Goal: Find specific page/section: Find specific page/section

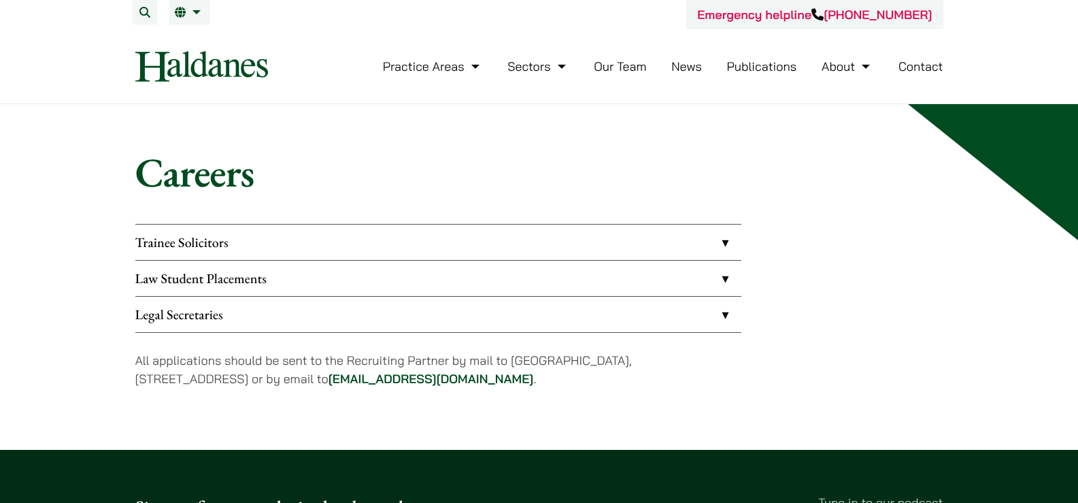
click at [610, 71] on link "Our Team" at bounding box center [620, 66] width 52 height 16
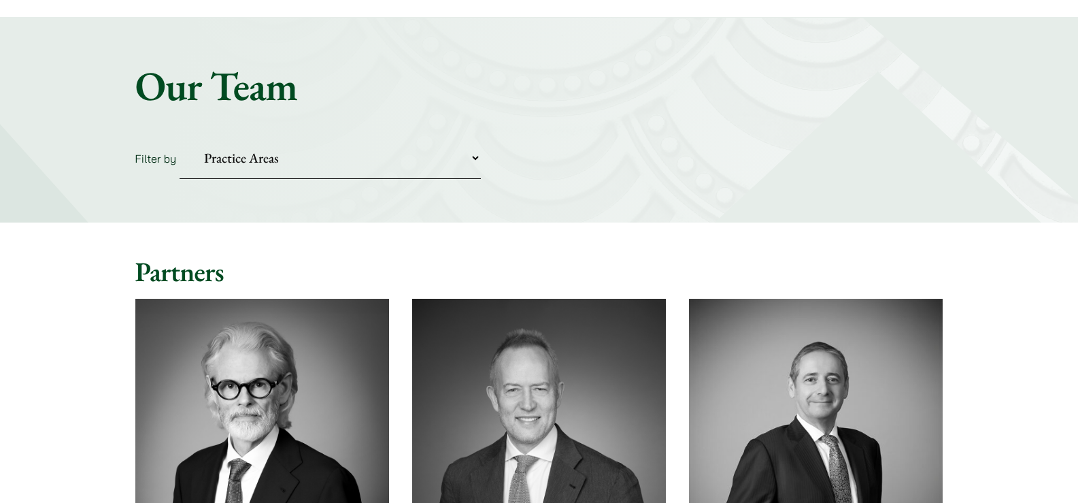
scroll to position [68, 0]
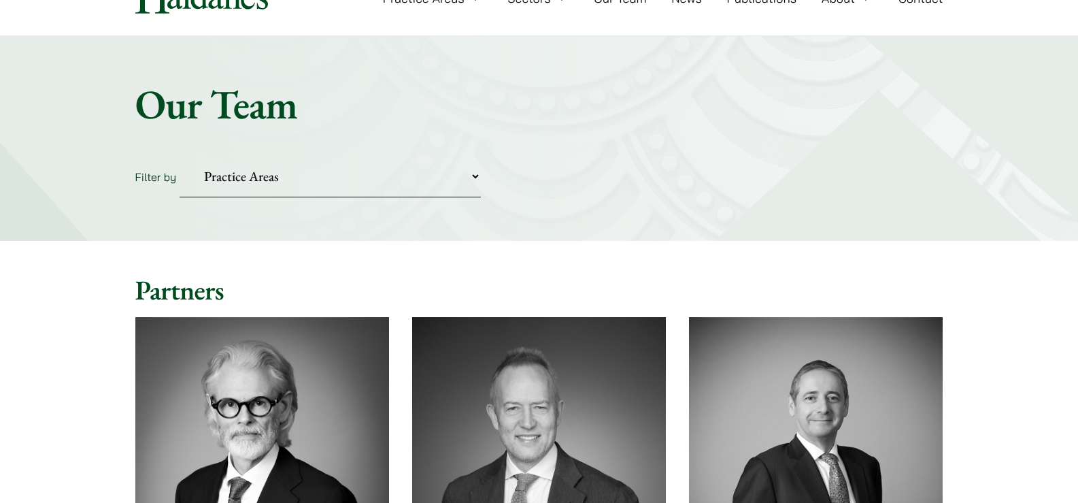
click at [386, 181] on select "Practice Areas Antitrust and Competition Civil Litigation & Dispute Resolution …" at bounding box center [330, 176] width 301 height 41
click at [386, 182] on select "Practice Areas Antitrust and Competition Civil Litigation & Dispute Resolution …" at bounding box center [330, 176] width 301 height 41
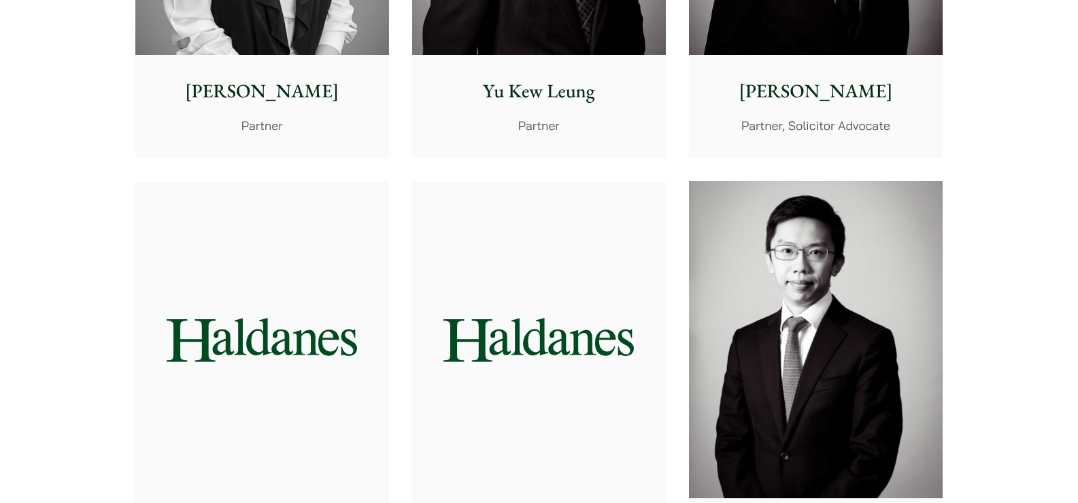
scroll to position [1700, 0]
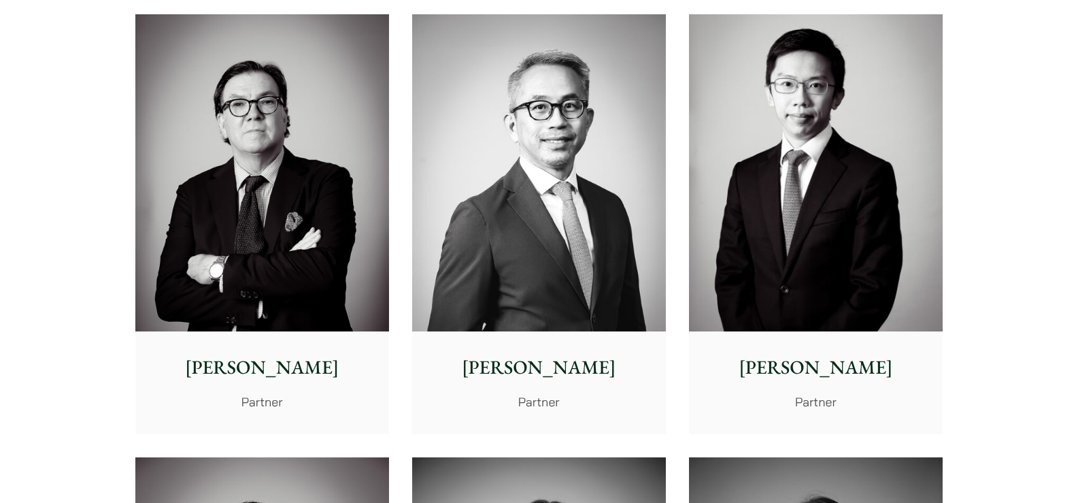
click at [862, 248] on img at bounding box center [816, 173] width 254 height 318
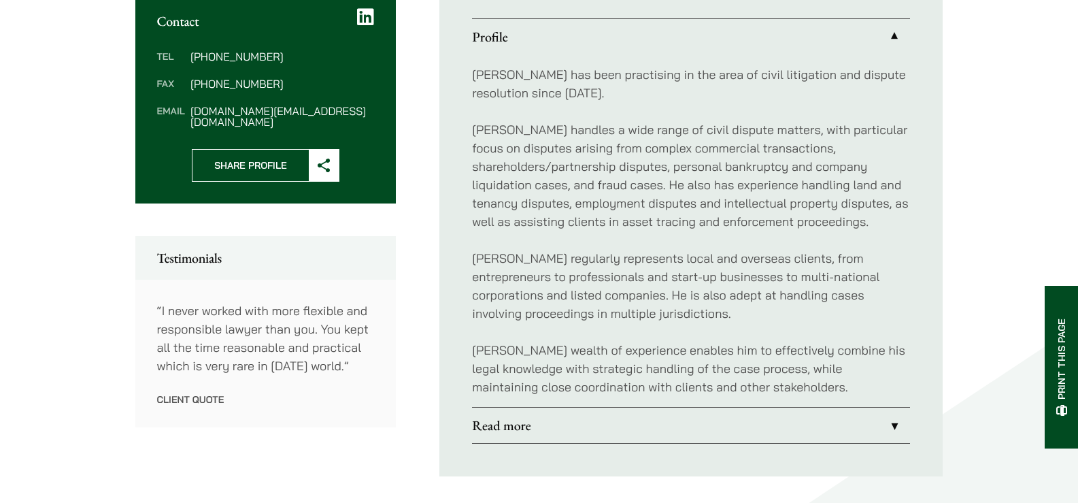
scroll to position [544, 0]
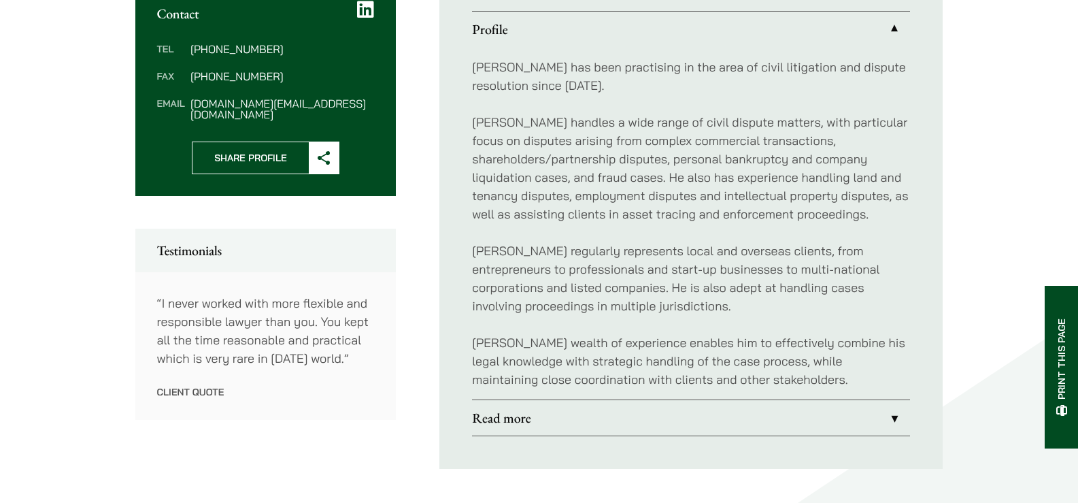
click at [771, 409] on link "Read more" at bounding box center [691, 417] width 438 height 35
